Goal: Task Accomplishment & Management: Manage account settings

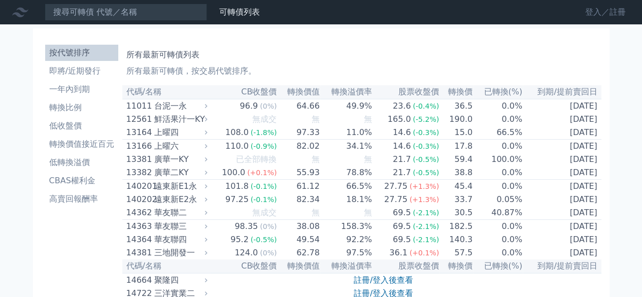
click at [589, 15] on link "登入／註冊" at bounding box center [605, 12] width 57 height 16
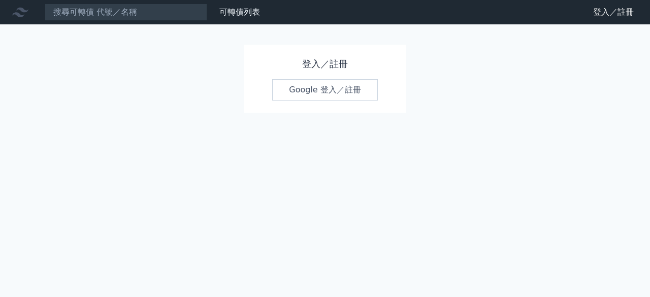
click at [319, 94] on link "Google 登入／註冊" at bounding box center [325, 89] width 106 height 21
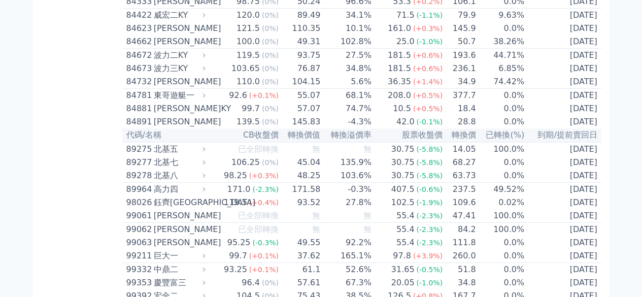
scroll to position [5532, 0]
